Goal: Browse casually

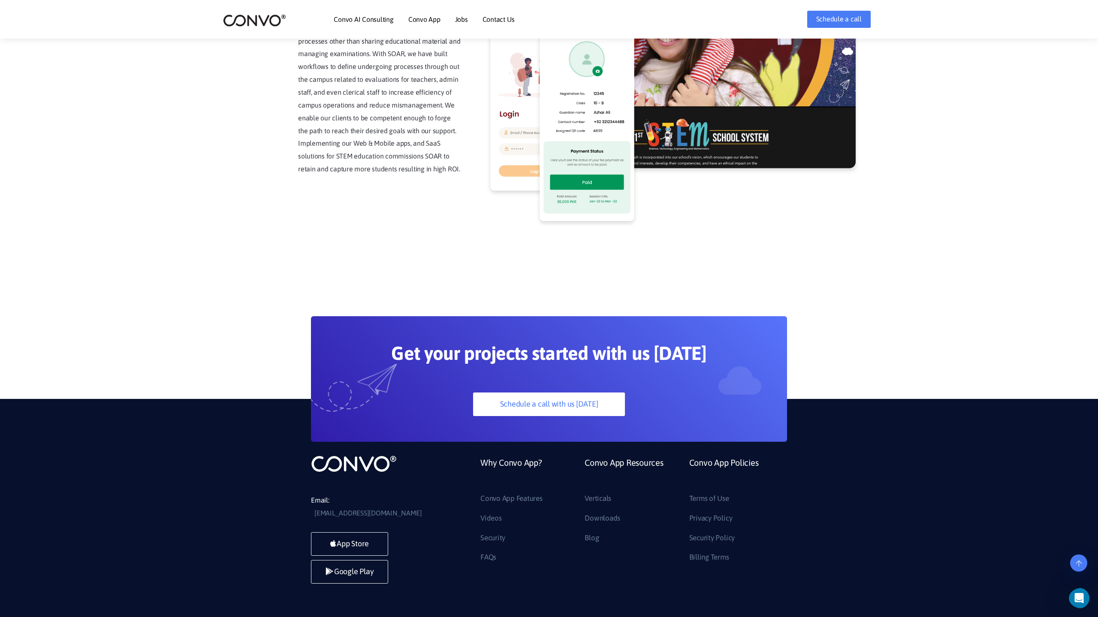
scroll to position [2183, 0]
